Goal: Information Seeking & Learning: Learn about a topic

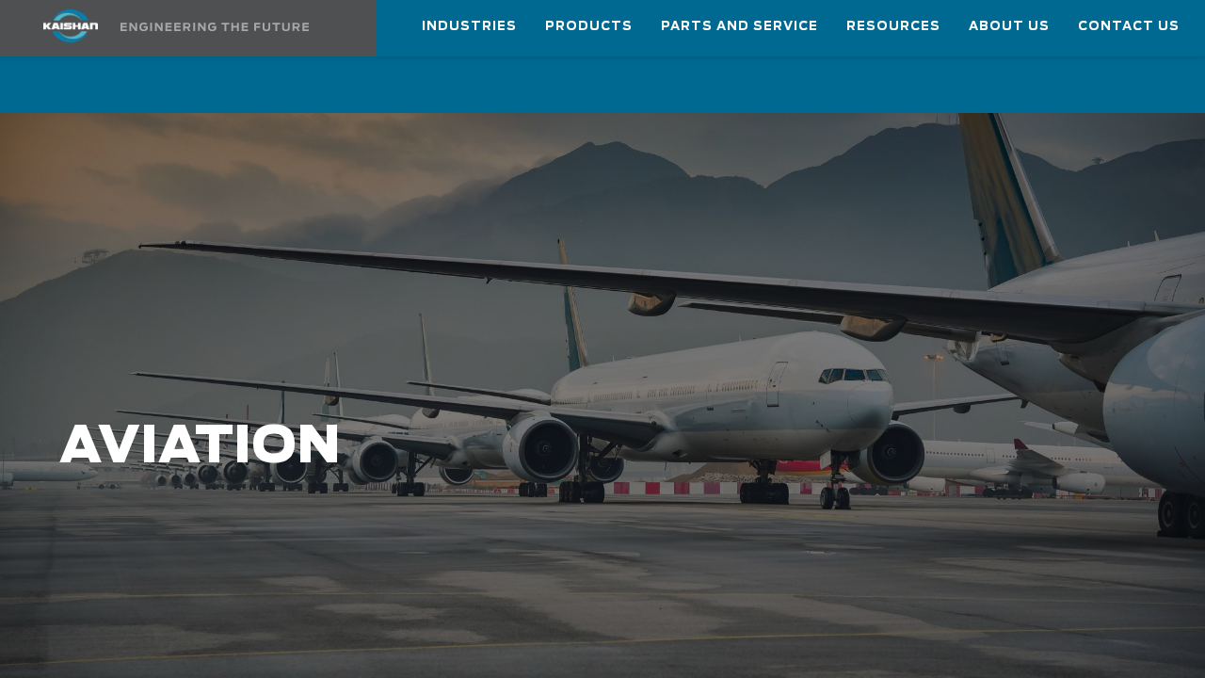
scroll to position [94, 0]
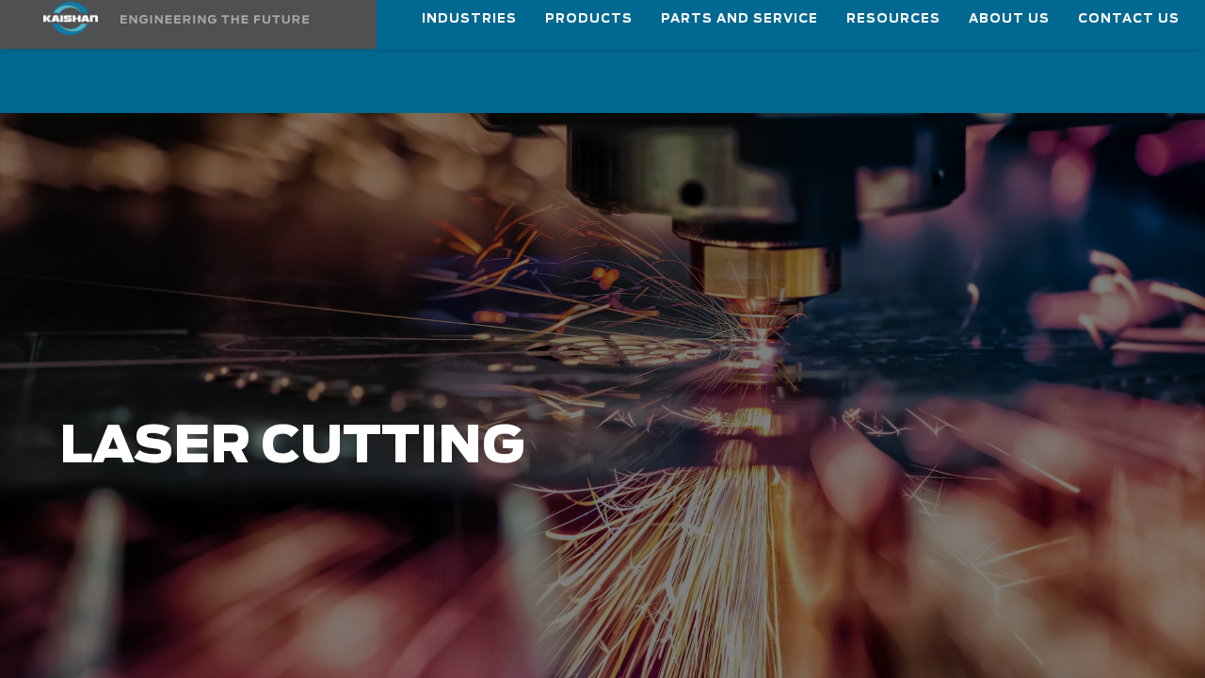
scroll to position [94, 0]
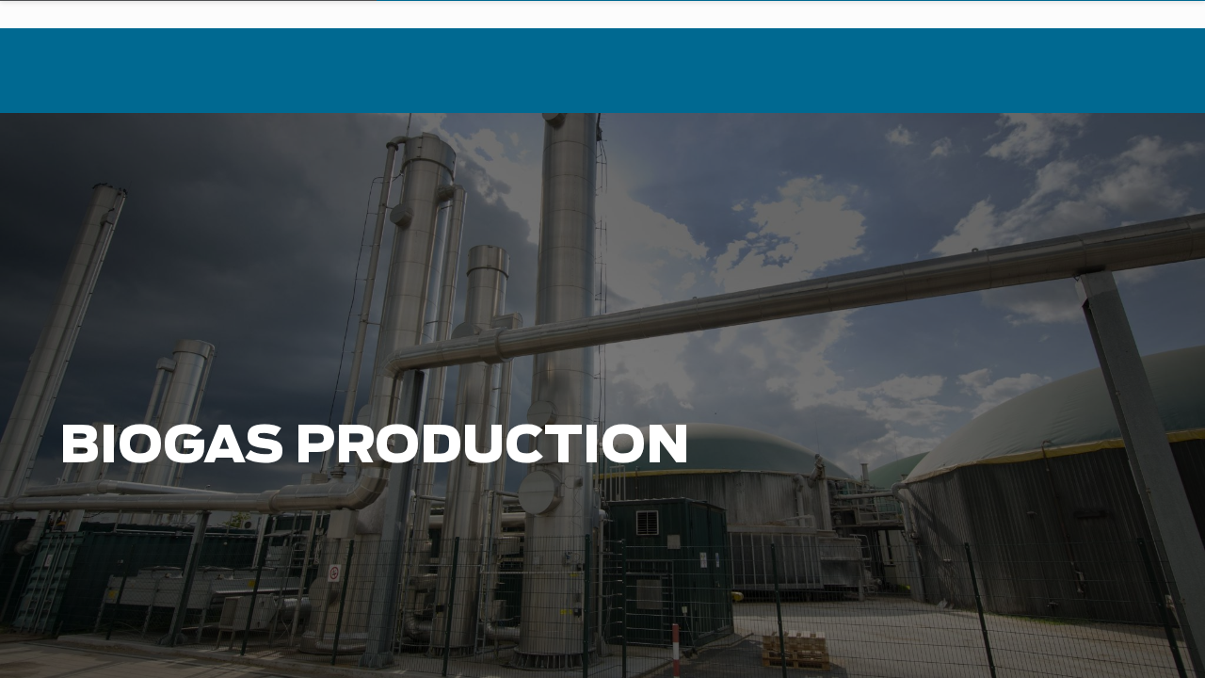
scroll to position [94, 0]
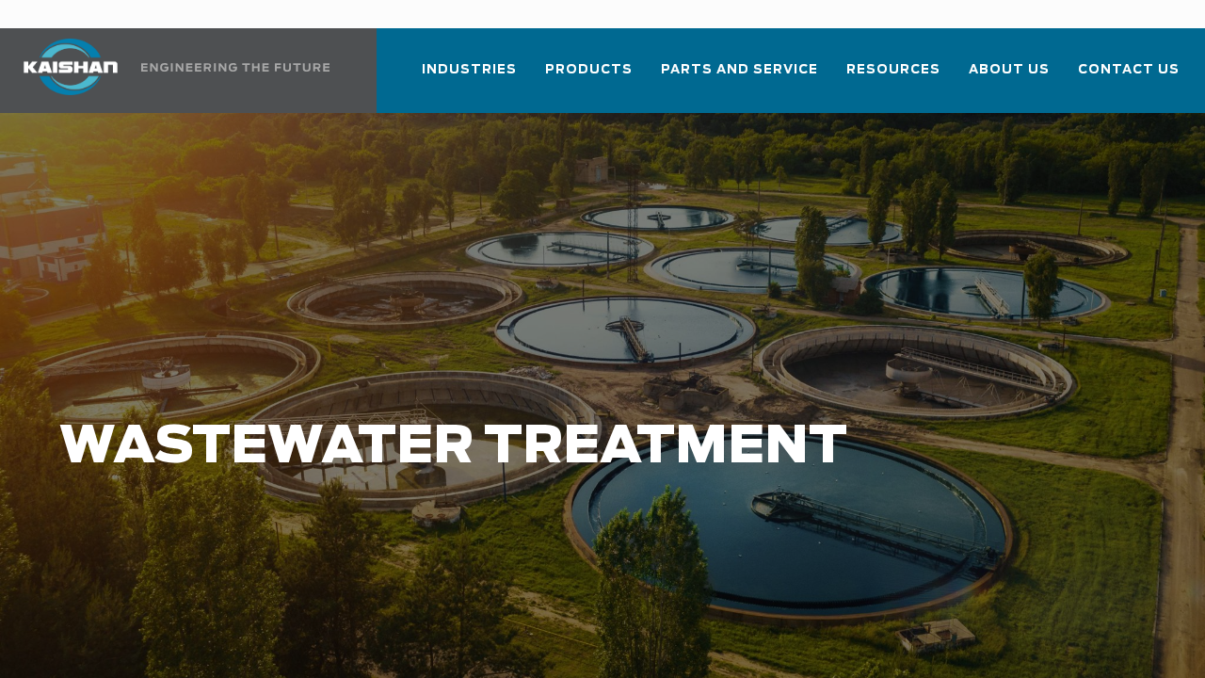
scroll to position [94, 0]
